Goal: Information Seeking & Learning: Learn about a topic

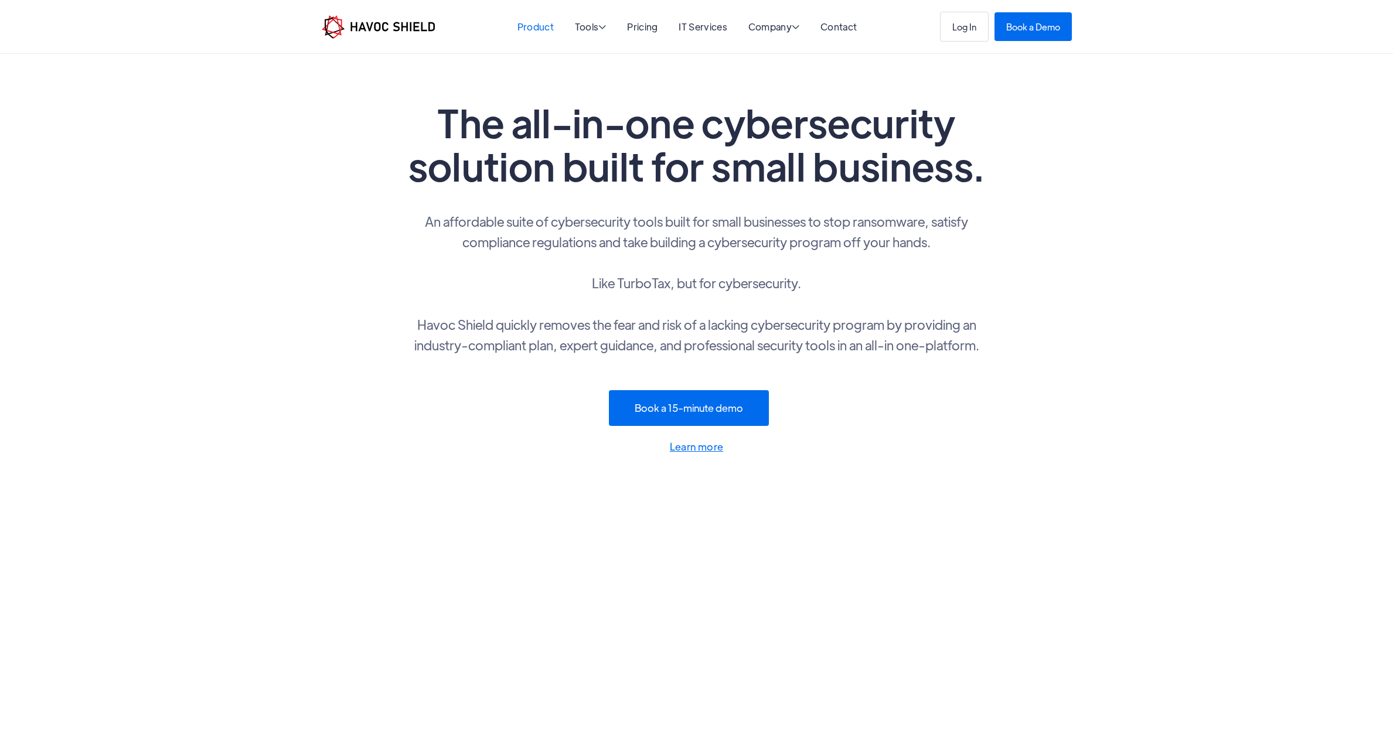
click at [549, 30] on link "Product" at bounding box center [536, 27] width 36 height 12
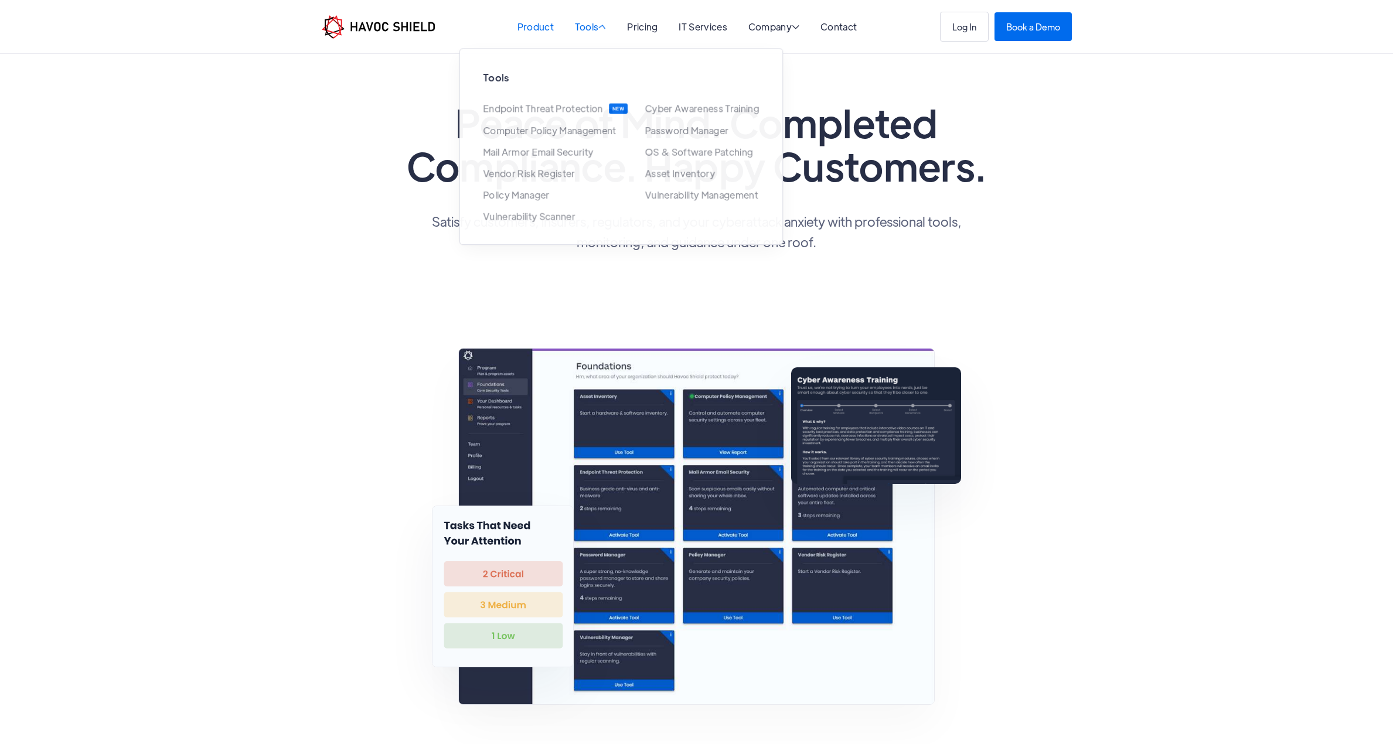
click at [594, 29] on div "Tools " at bounding box center [591, 27] width 32 height 11
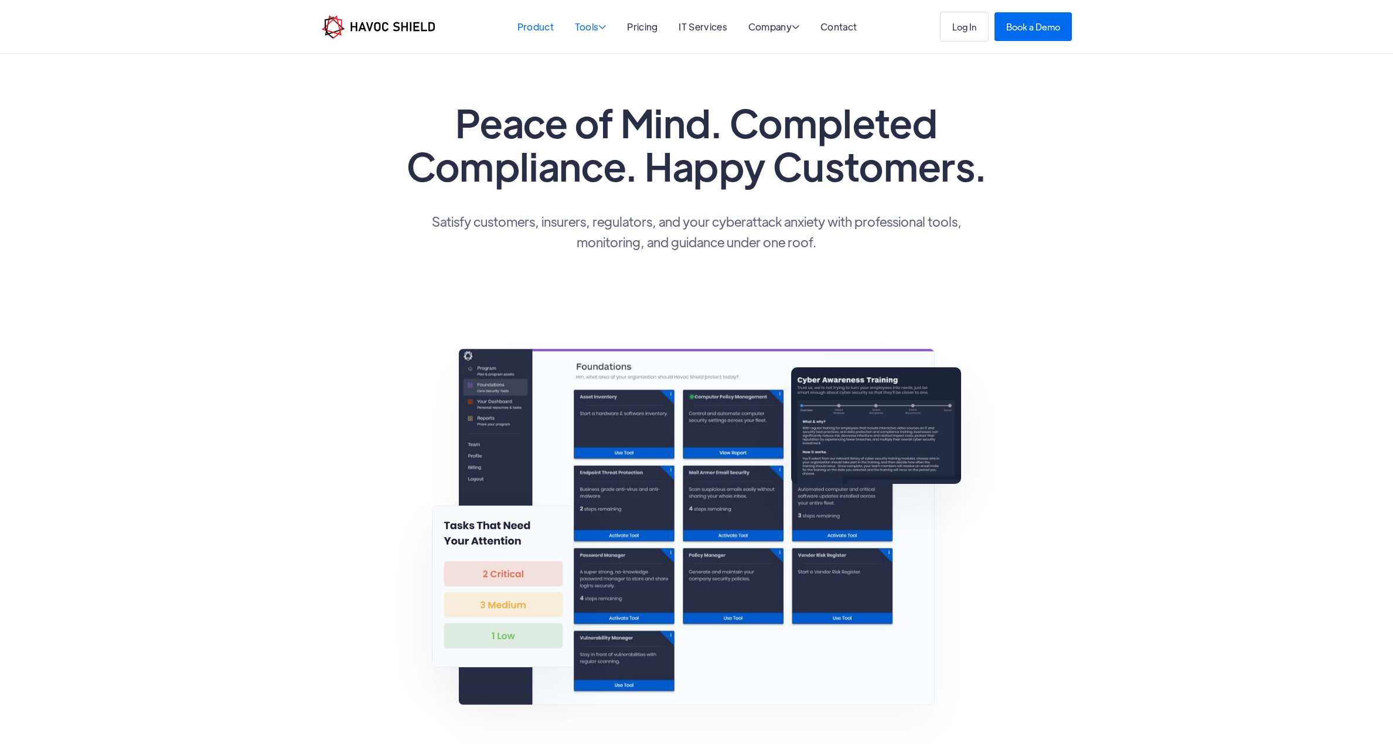
click at [594, 30] on div "Tools " at bounding box center [591, 27] width 32 height 11
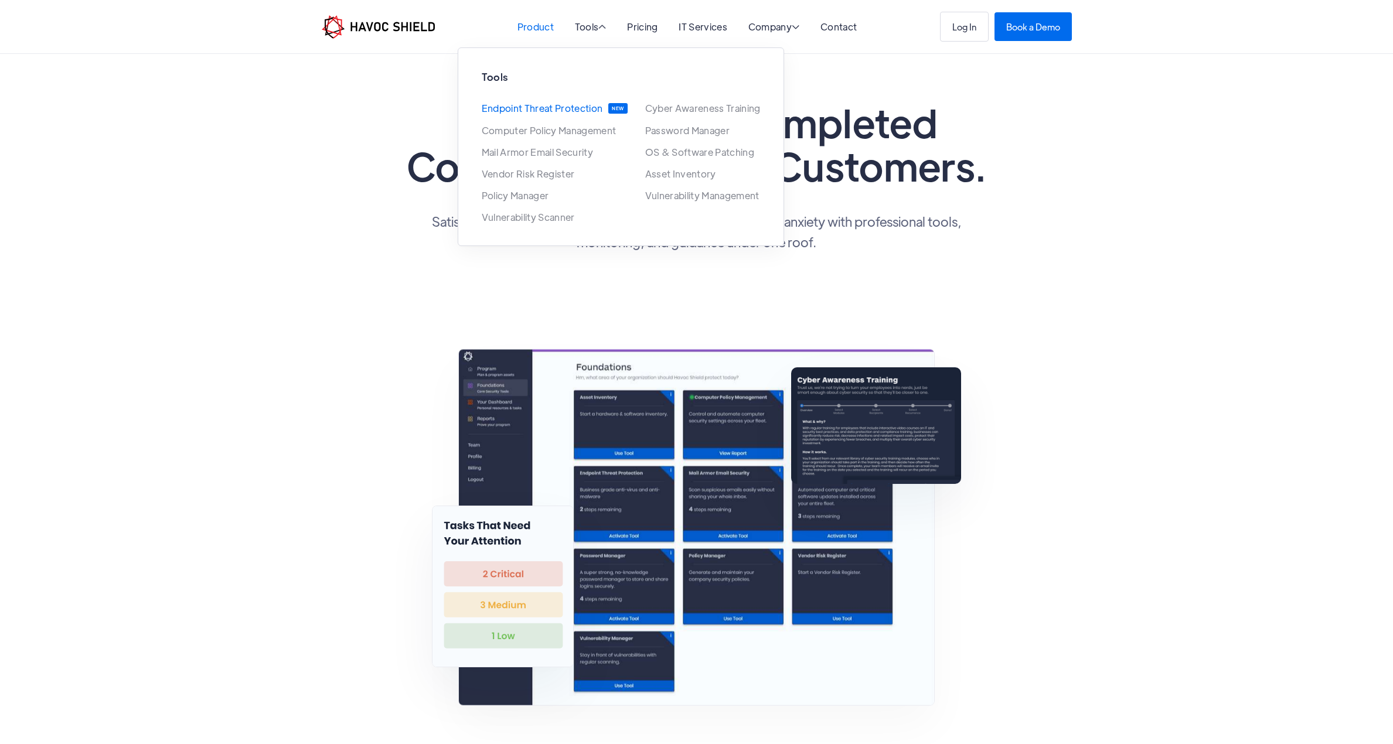
click at [561, 111] on link "Endpoint Threat Protection" at bounding box center [542, 108] width 121 height 11
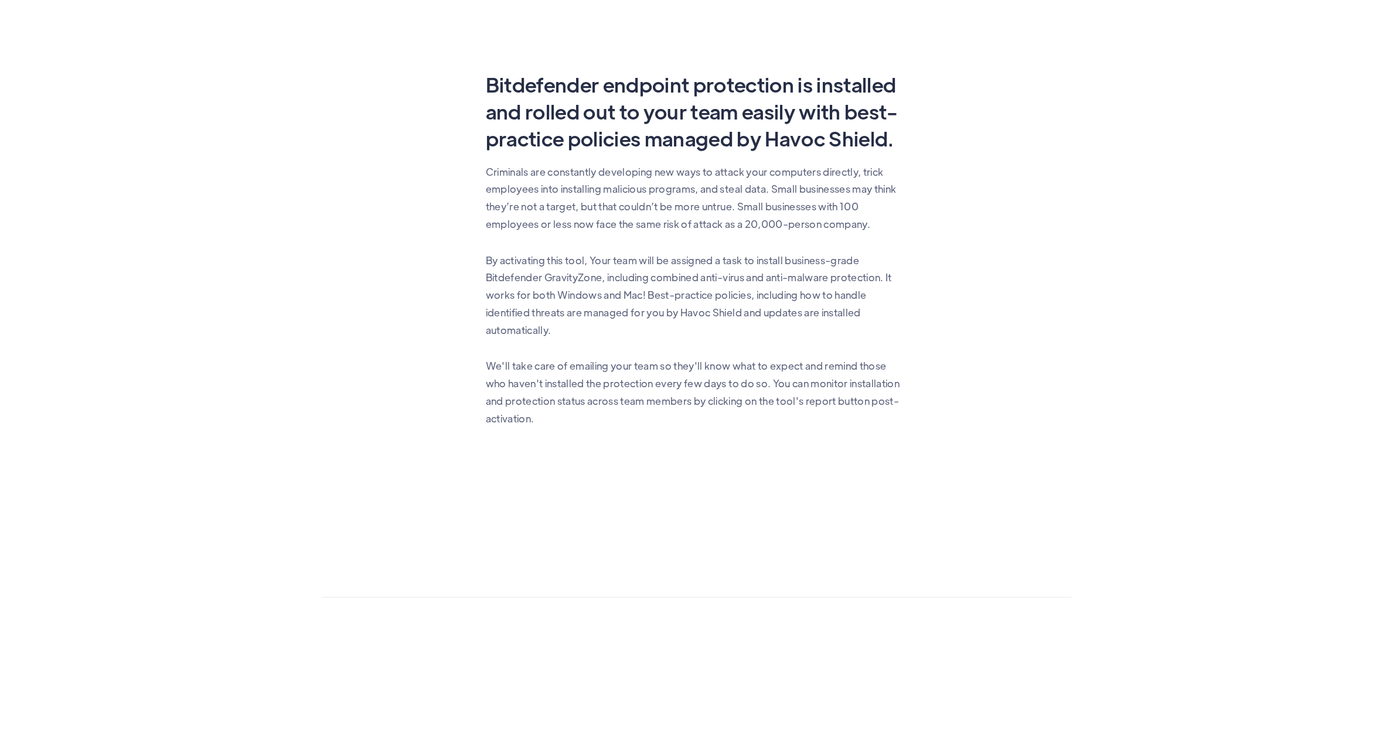
scroll to position [586, 0]
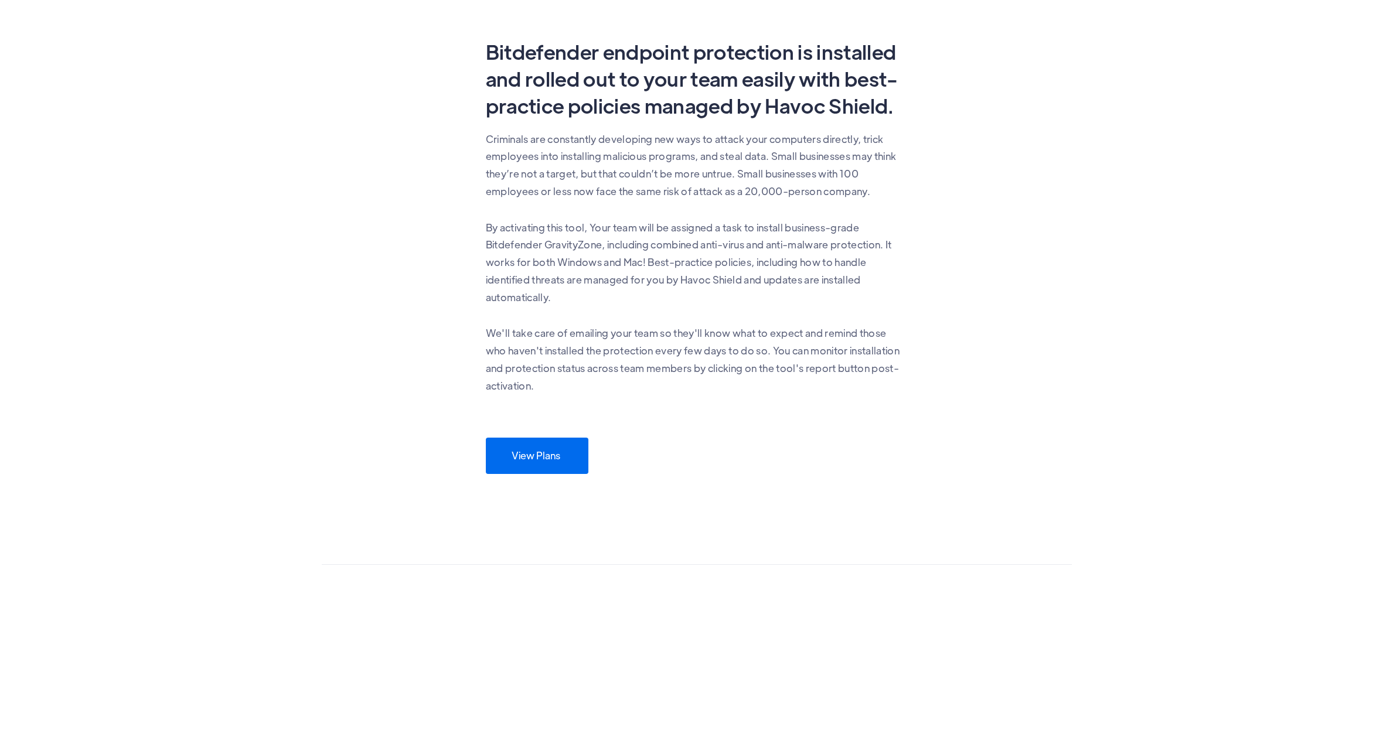
click at [581, 449] on link "View Plans" at bounding box center [537, 456] width 103 height 36
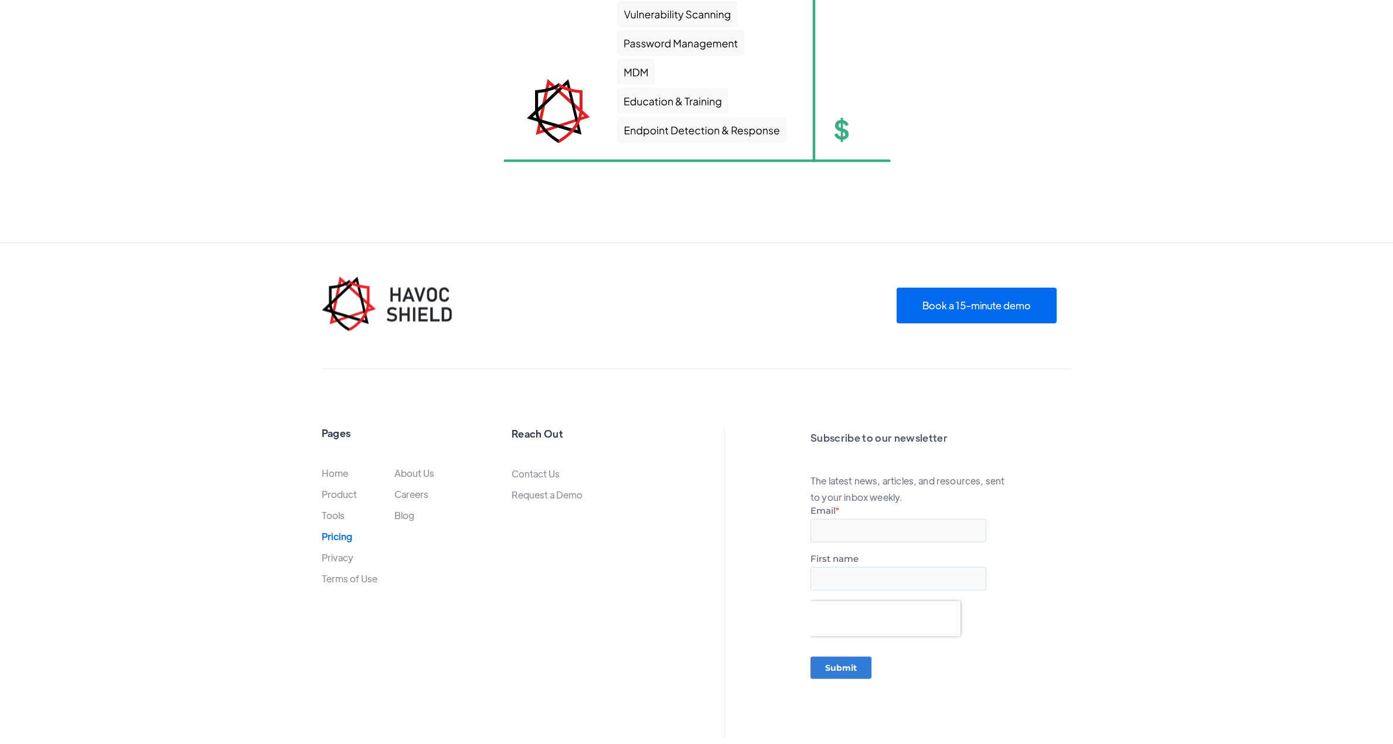
scroll to position [1932, 0]
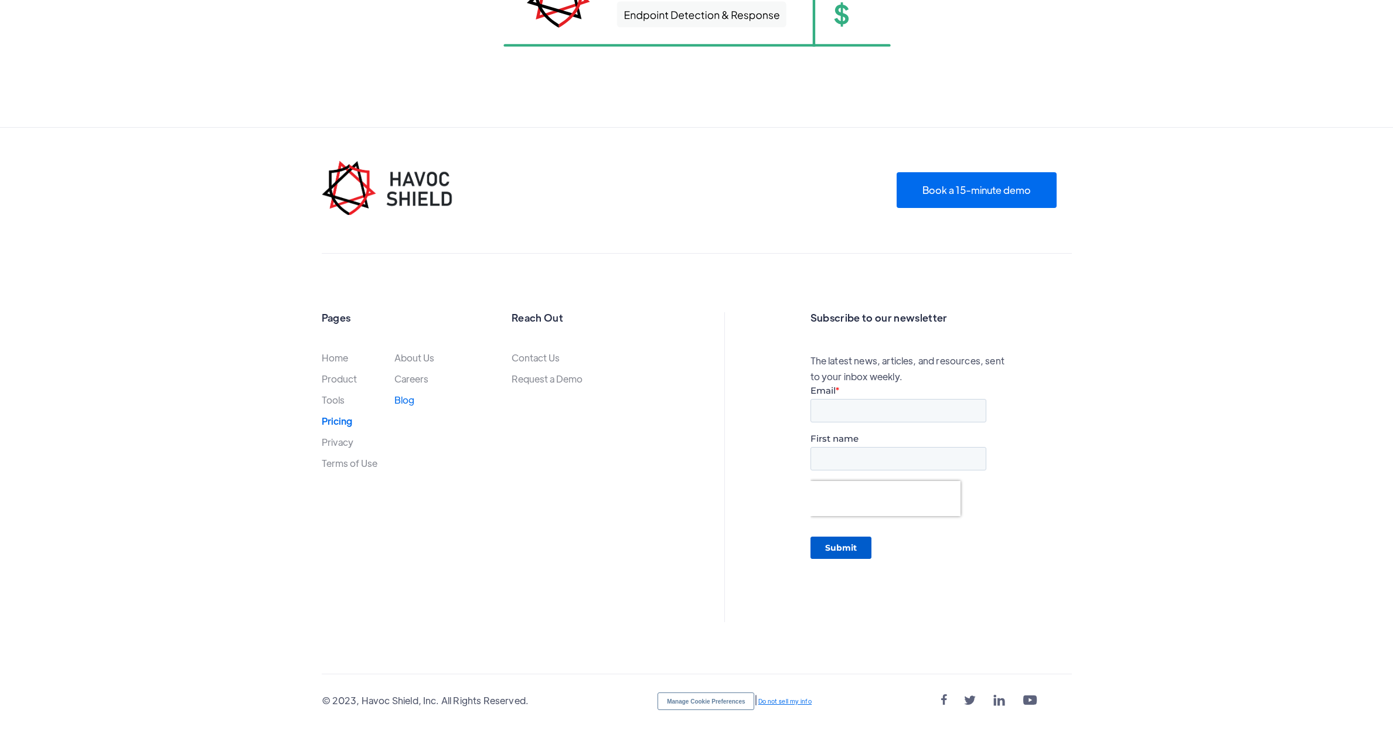
click at [404, 402] on link "Blog" at bounding box center [404, 400] width 20 height 10
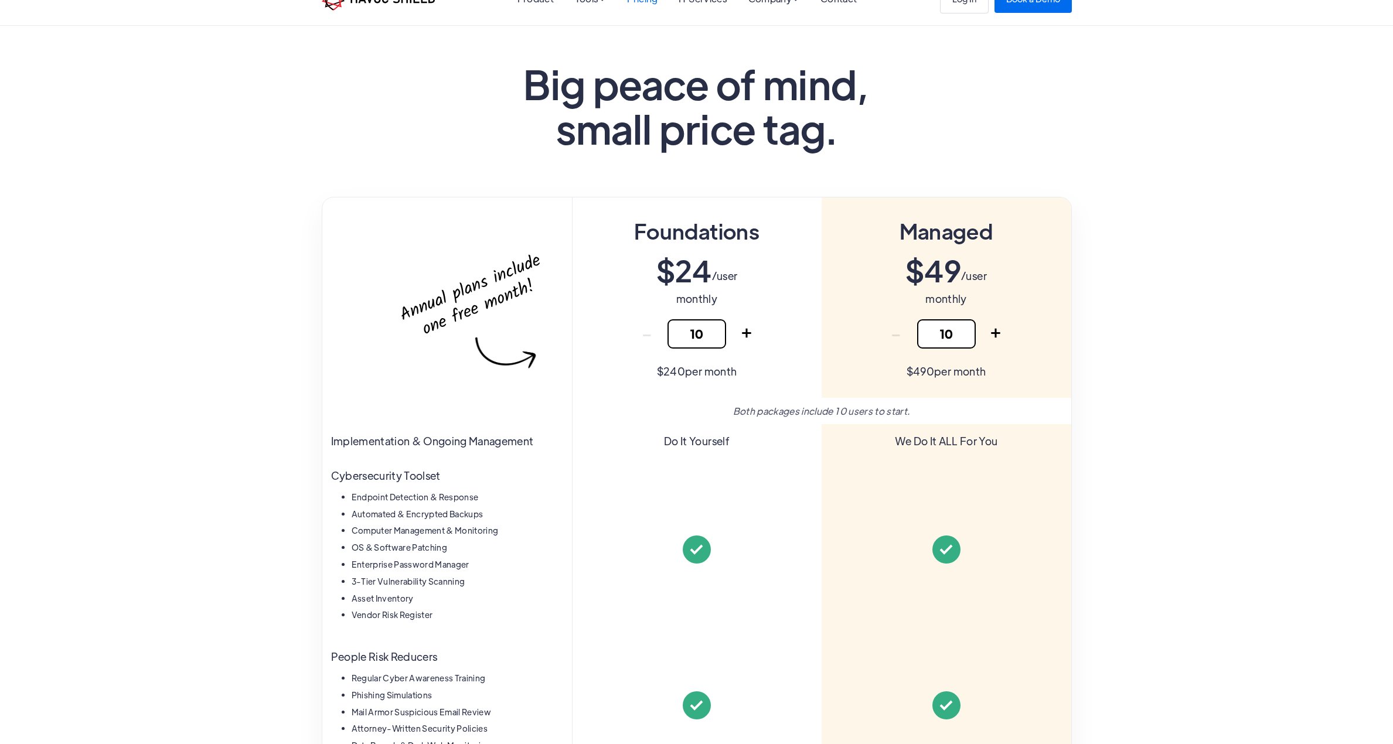
scroll to position [0, 0]
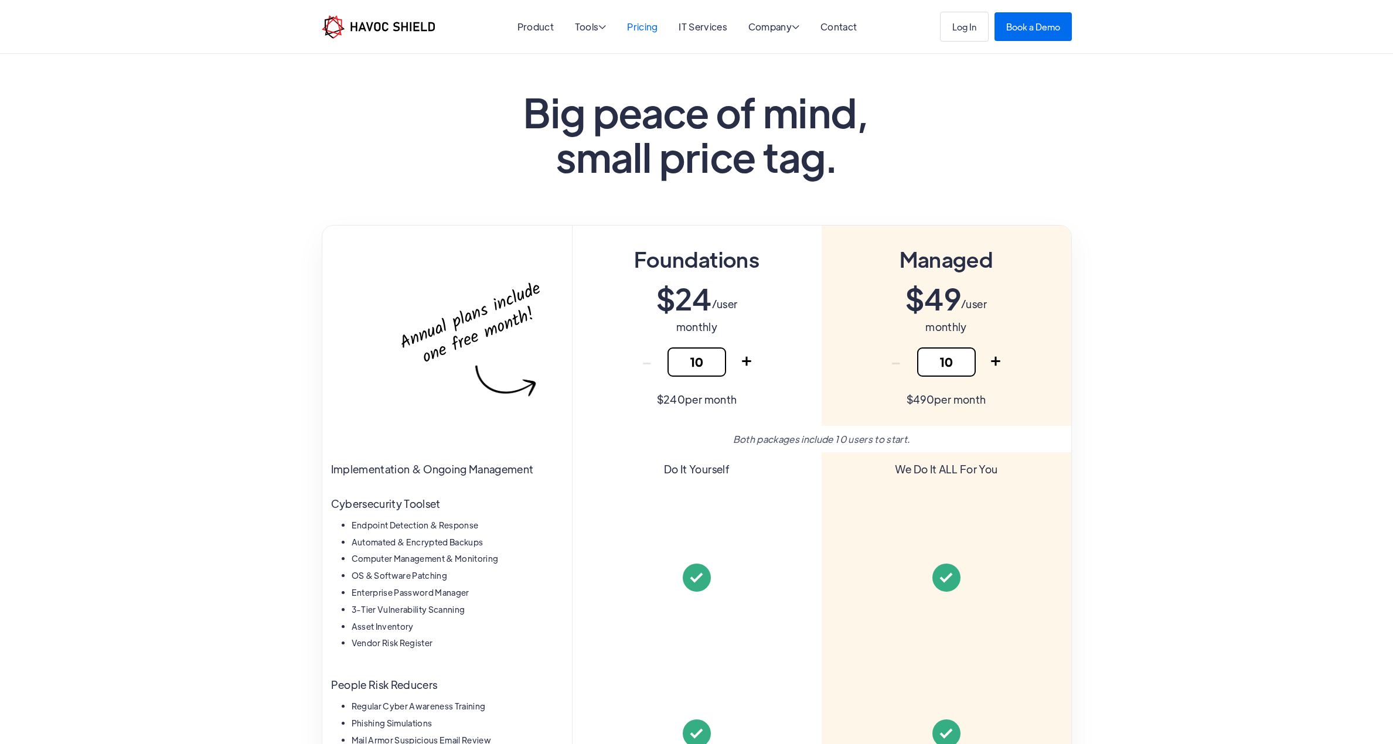
click at [648, 25] on link "Pricing" at bounding box center [642, 27] width 30 height 12
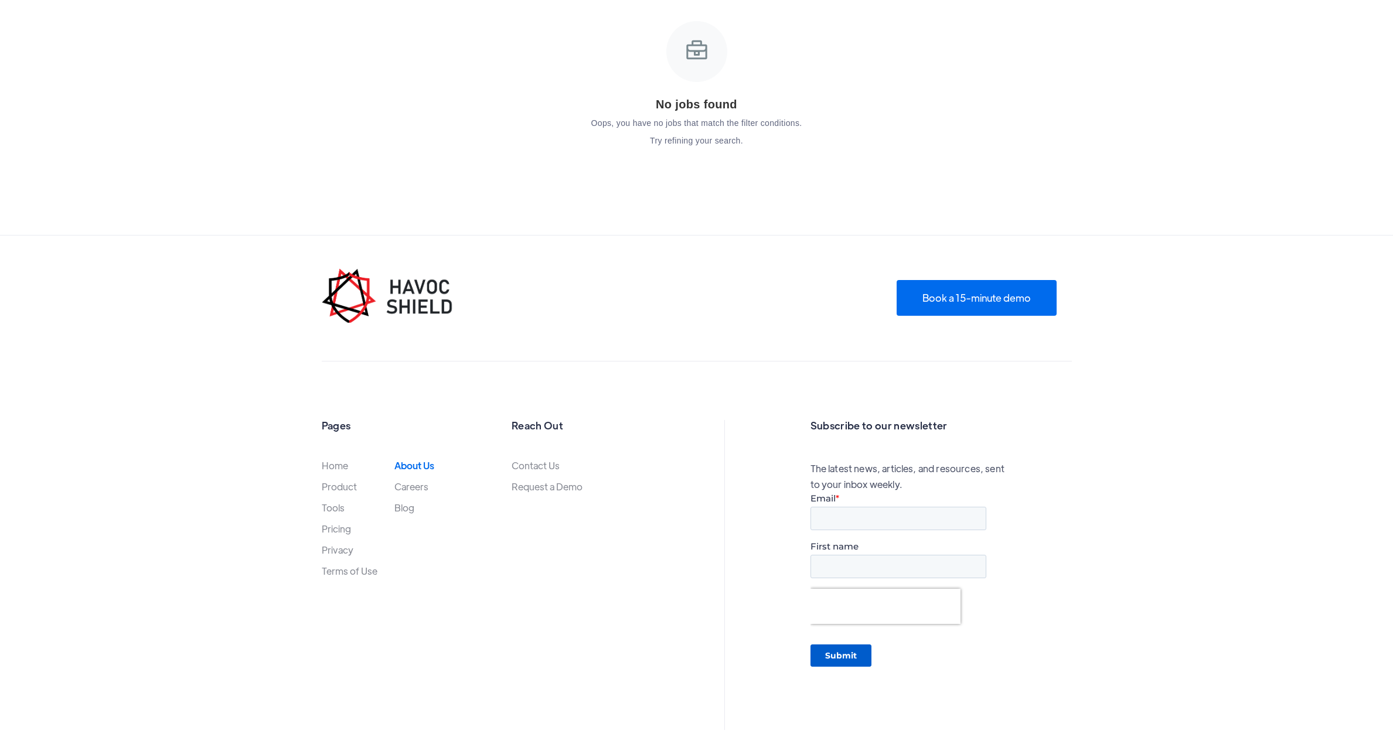
scroll to position [1465, 0]
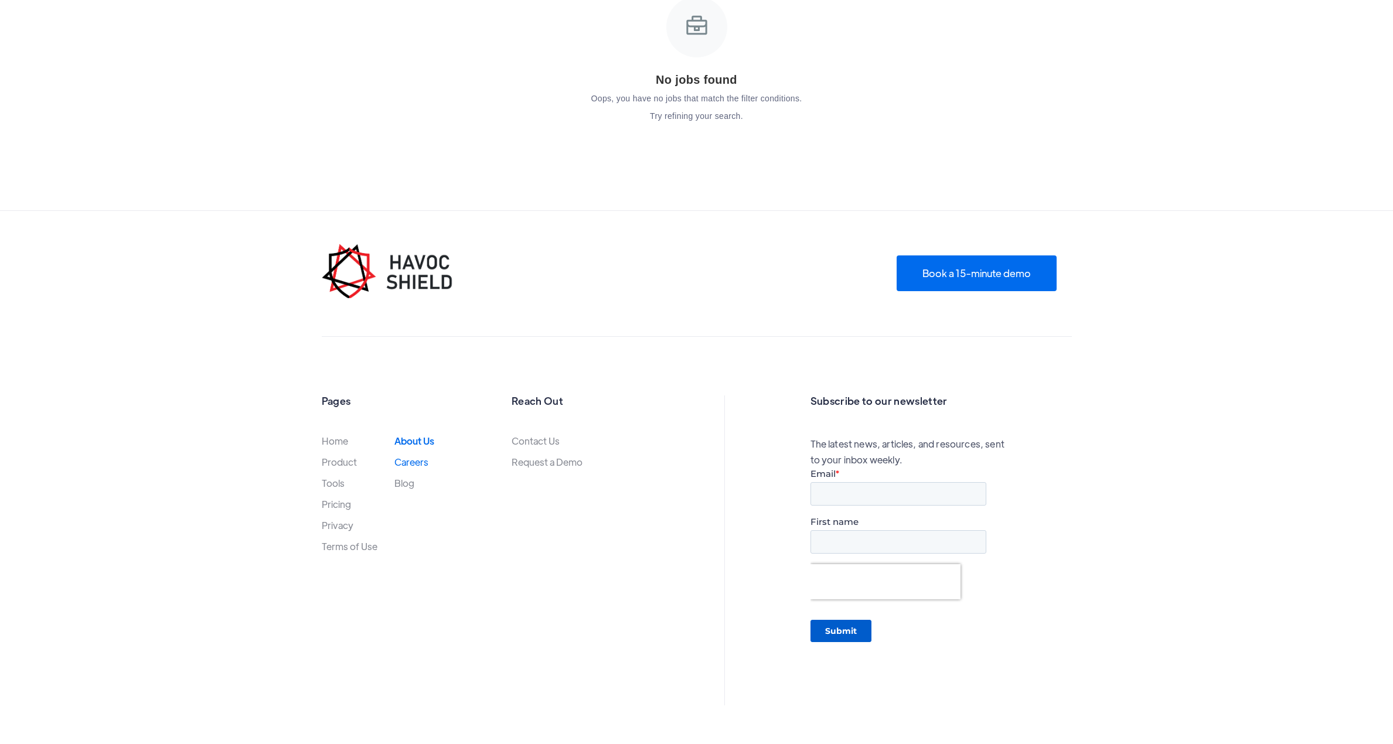
click at [411, 463] on link "Careers" at bounding box center [411, 462] width 34 height 10
